Goal: Task Accomplishment & Management: Complete application form

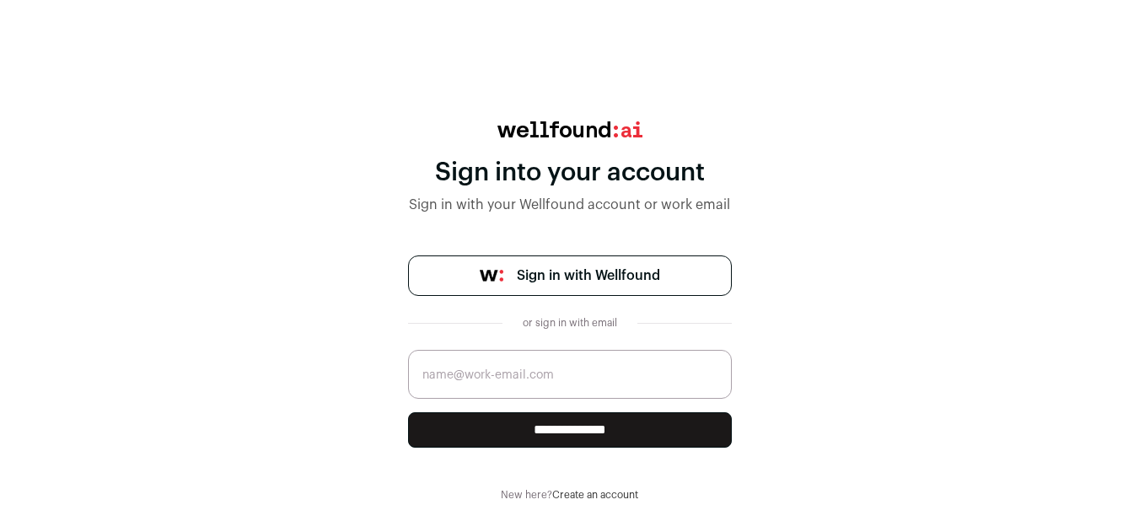
click at [501, 274] on img at bounding box center [492, 276] width 24 height 12
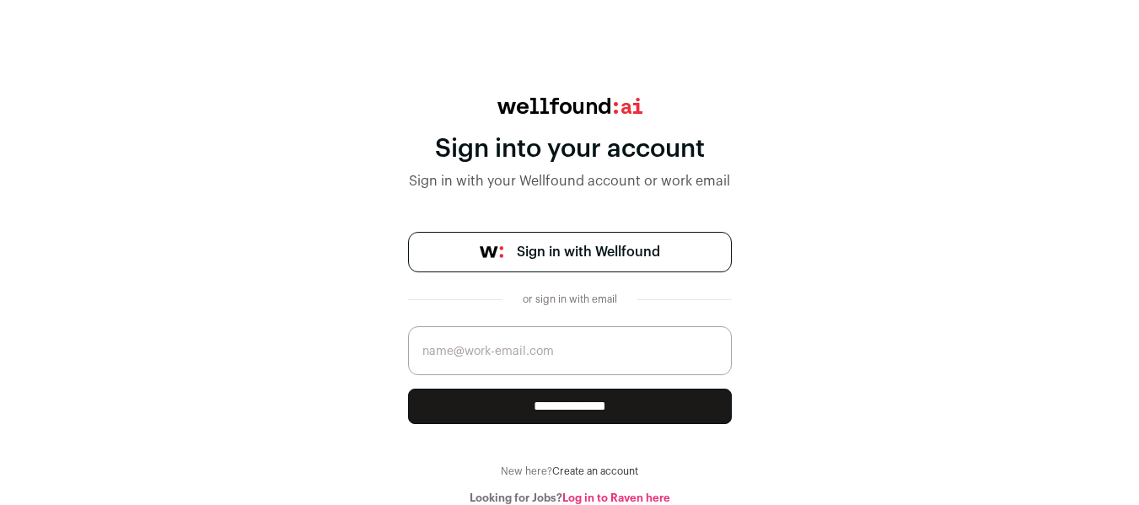
click at [612, 473] on link "Create an account" at bounding box center [595, 471] width 86 height 10
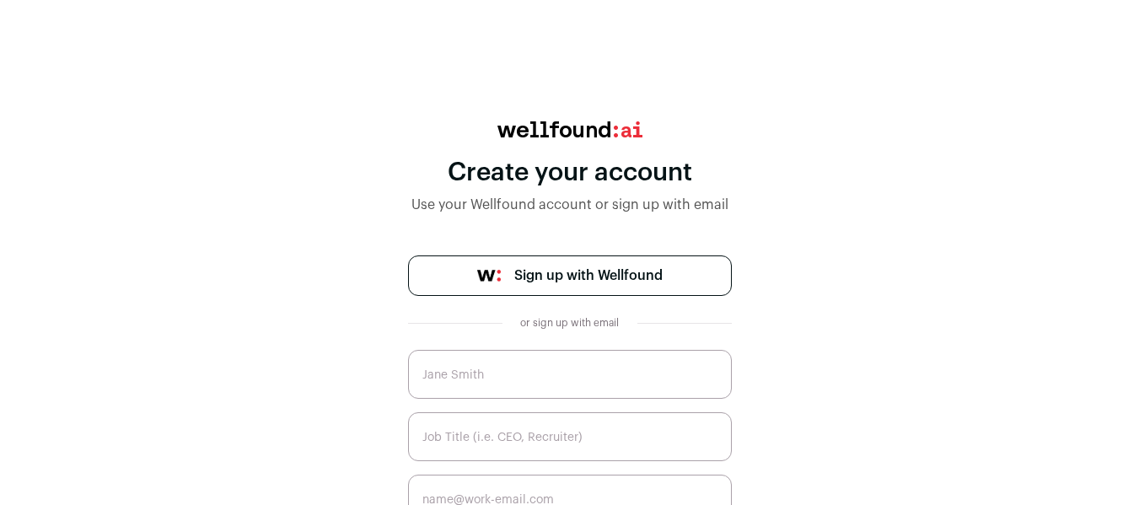
click at [561, 384] on input "text" at bounding box center [570, 374] width 324 height 49
type input "[PERSON_NAME]"
type input "[EMAIL_ADDRESS][DOMAIN_NAME]"
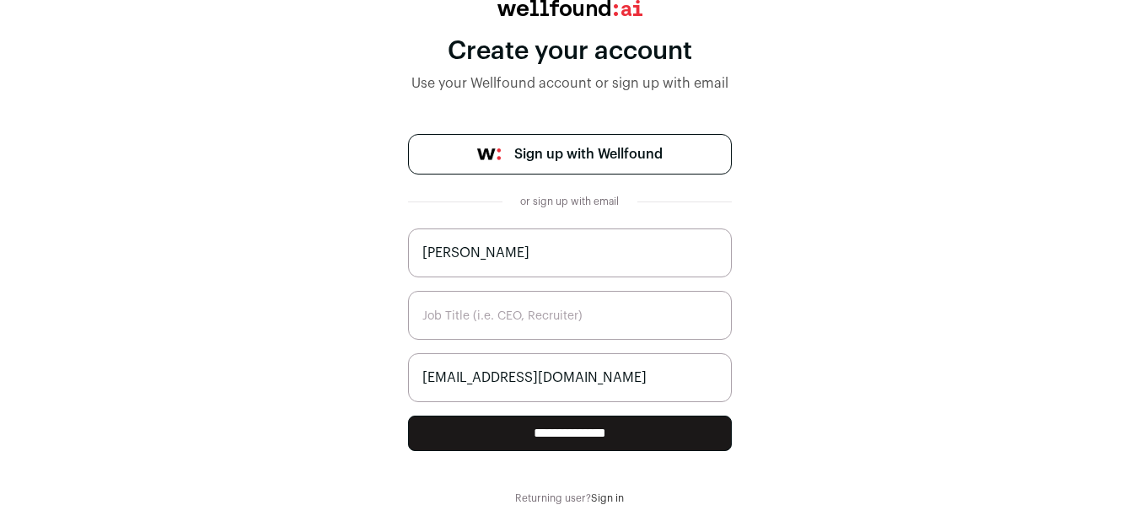
click at [572, 310] on input "text" at bounding box center [570, 315] width 324 height 49
type input "Entry Level Business data Analyst"
click at [664, 434] on input "**********" at bounding box center [570, 433] width 324 height 35
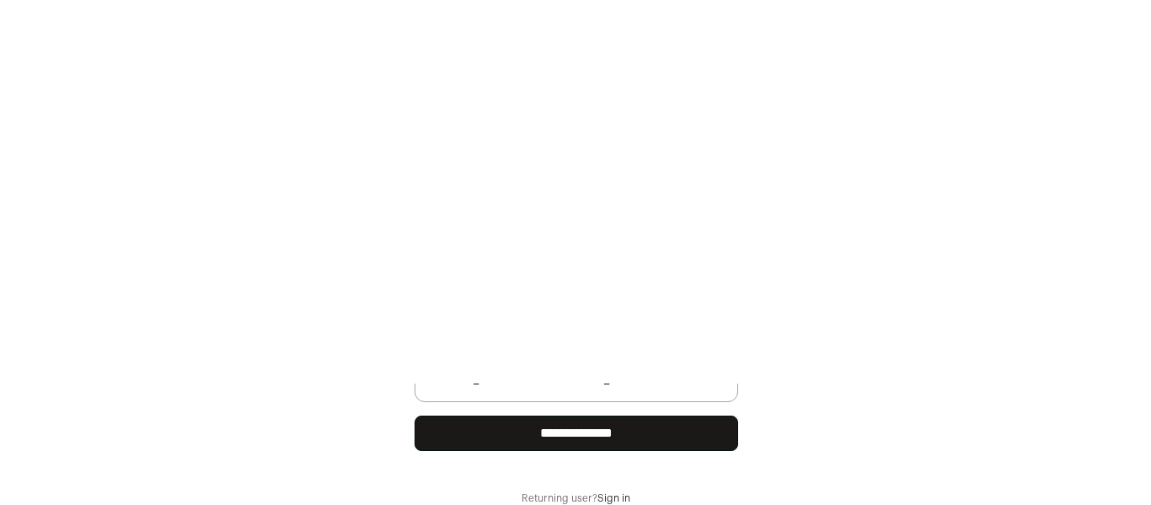
scroll to position [0, 0]
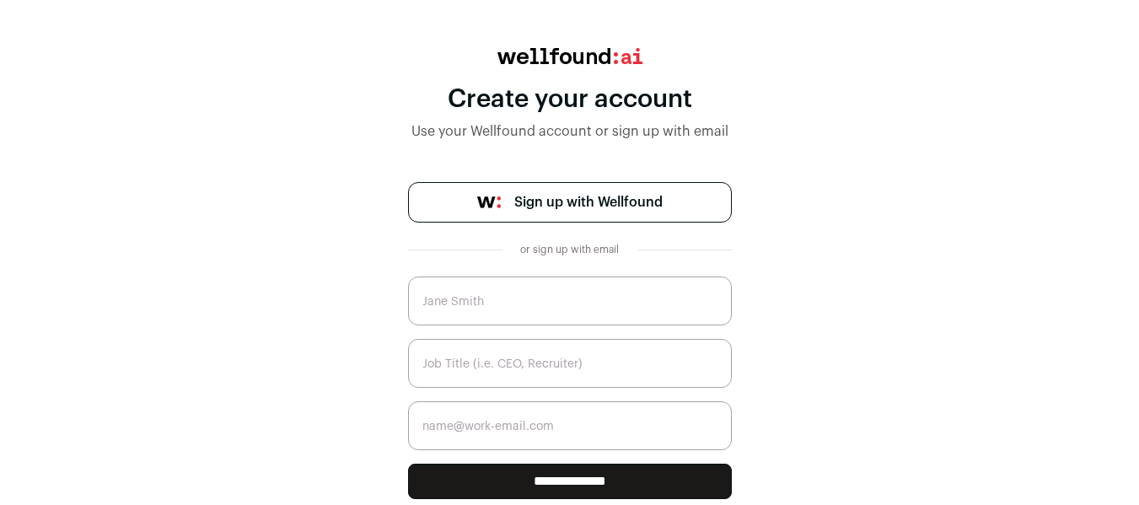
scroll to position [121, 0]
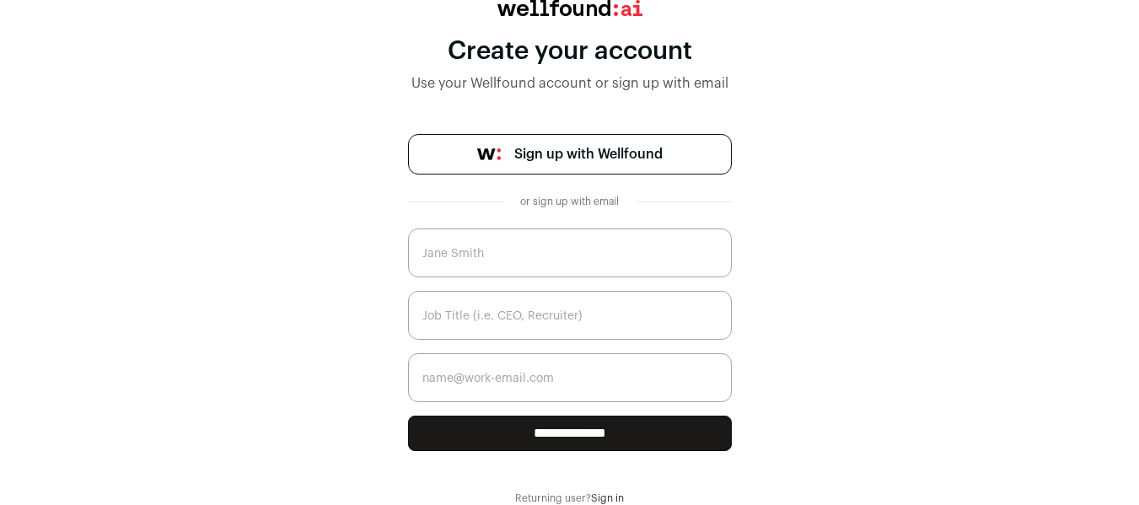
click at [632, 262] on input "text" at bounding box center [570, 252] width 324 height 49
type input "[PERSON_NAME]"
type input "[EMAIL_ADDRESS][DOMAIN_NAME]"
click at [608, 148] on span "Sign up with Wellfound" at bounding box center [588, 154] width 148 height 20
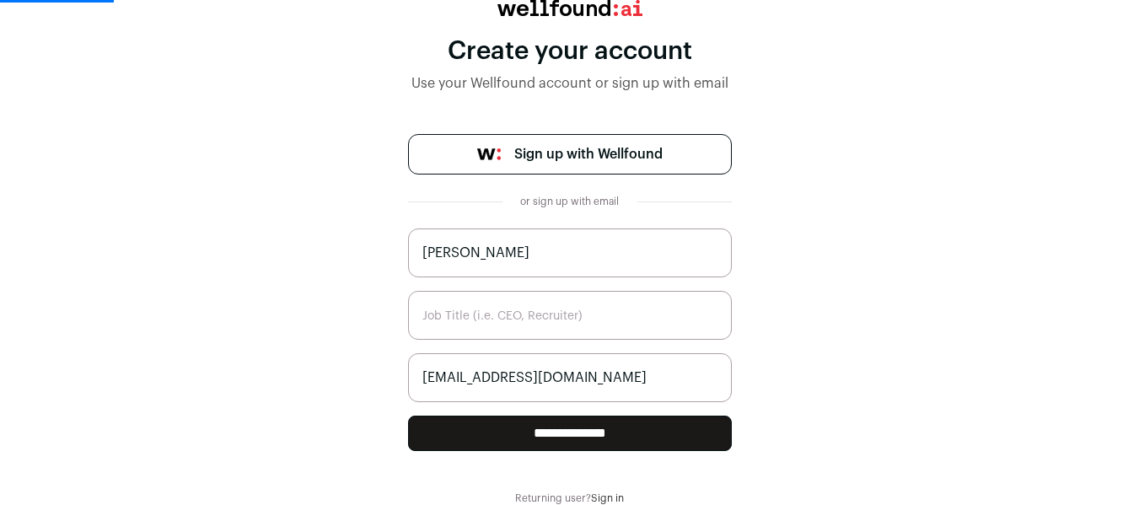
scroll to position [24, 0]
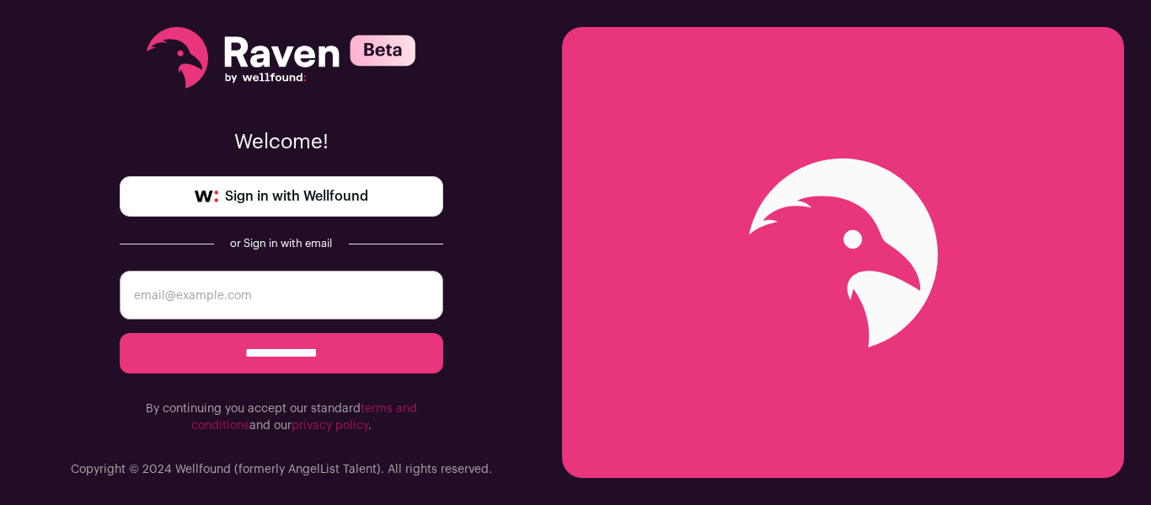
click at [204, 299] on input "email" at bounding box center [282, 295] width 324 height 49
type input "[EMAIL_ADDRESS][DOMAIN_NAME]"
click at [301, 351] on input "**********" at bounding box center [282, 353] width 324 height 40
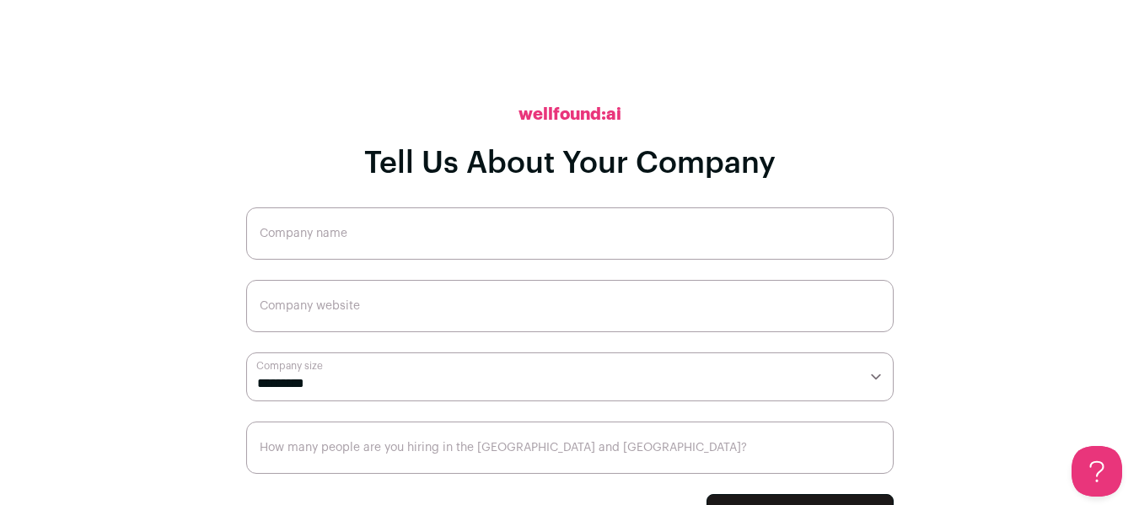
click at [504, 233] on input "Company name" at bounding box center [569, 233] width 647 height 52
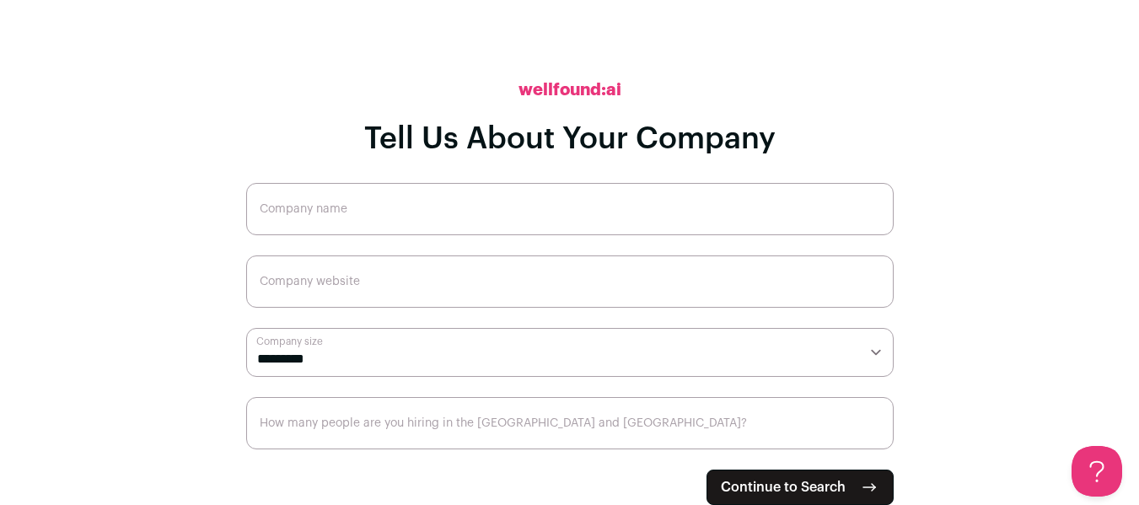
click at [844, 486] on span "Continue to Search" at bounding box center [783, 487] width 125 height 20
